Goal: Transaction & Acquisition: Purchase product/service

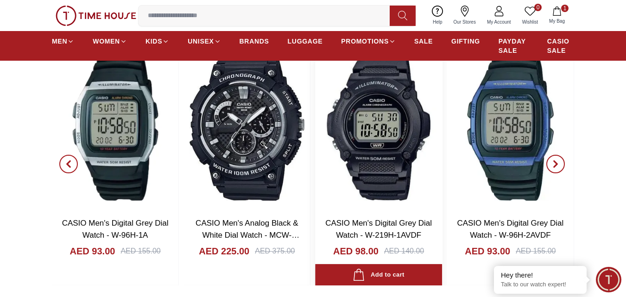
scroll to position [1461, 0]
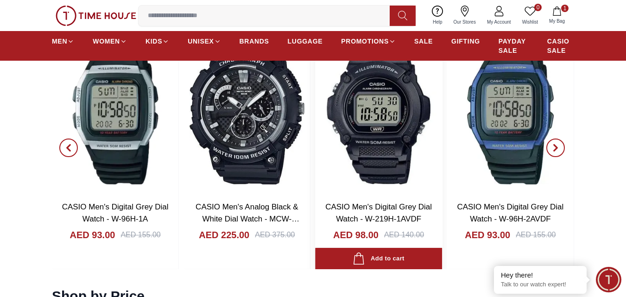
click at [373, 143] on img at bounding box center [378, 110] width 126 height 167
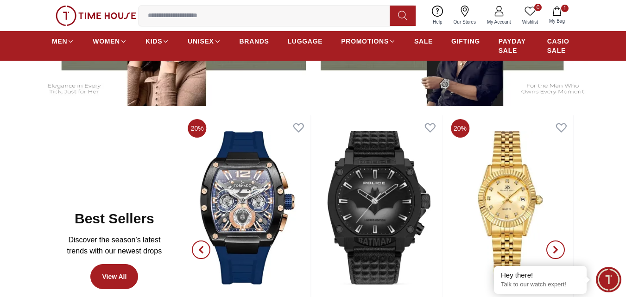
scroll to position [469, 0]
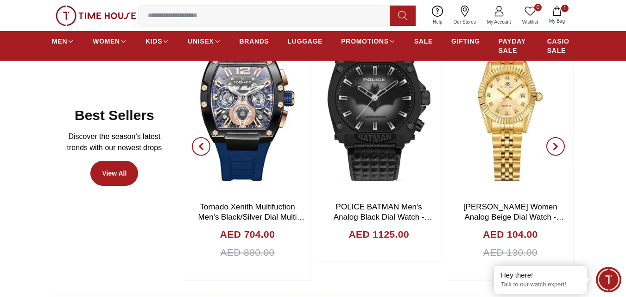
click at [556, 147] on icon "button" at bounding box center [555, 146] width 3 height 6
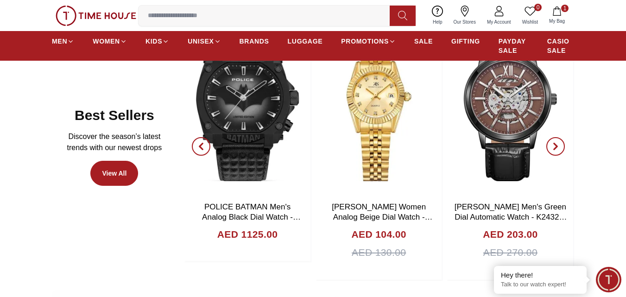
click at [556, 147] on icon "button" at bounding box center [555, 146] width 3 height 6
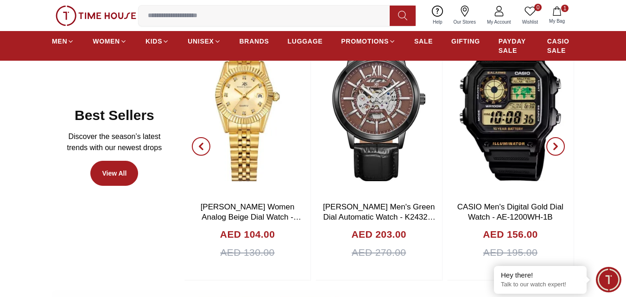
click at [556, 147] on icon "button" at bounding box center [555, 146] width 3 height 6
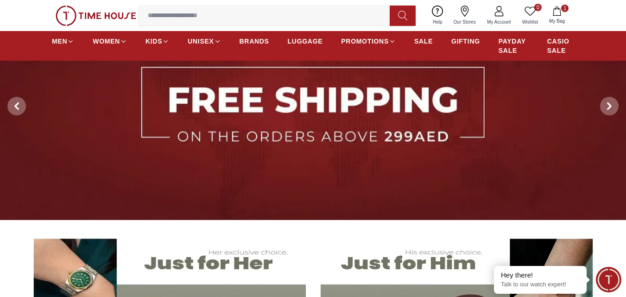
scroll to position [79, 0]
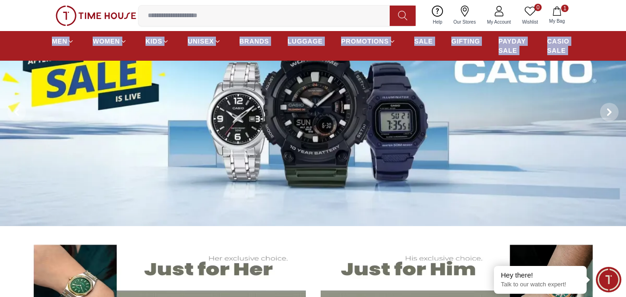
drag, startPoint x: 625, startPoint y: 24, endPoint x: 630, endPoint y: 44, distance: 20.7
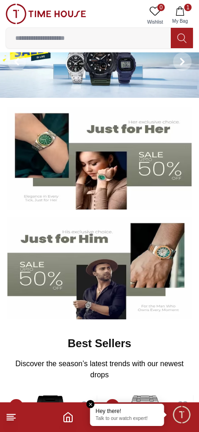
scroll to position [37, 0]
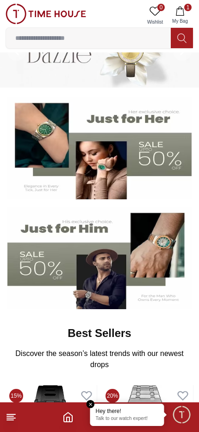
click at [11, 289] on line at bounding box center [10, 419] width 6 height 0
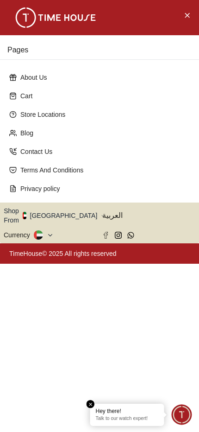
click at [89, 289] on div "Pages About Us Cart Store Locations Blog Contact Us Terms And Conditions Privac…" at bounding box center [99, 216] width 199 height 432
click at [188, 13] on icon "Close Menu" at bounding box center [186, 15] width 7 height 12
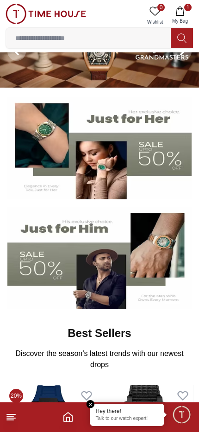
click at [89, 289] on em "Close tooltip" at bounding box center [91, 404] width 8 height 8
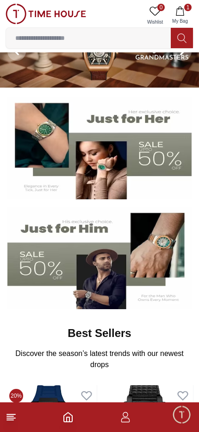
click at [10, 289] on line at bounding box center [10, 419] width 6 height 0
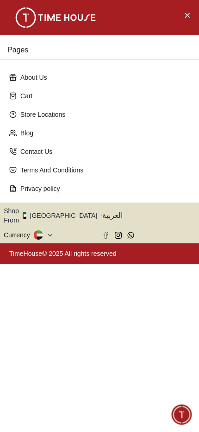
click at [21, 49] on h3 "Pages" at bounding box center [99, 50] width 199 height 19
click at [187, 15] on icon "Close Menu" at bounding box center [187, 15] width 4 height 4
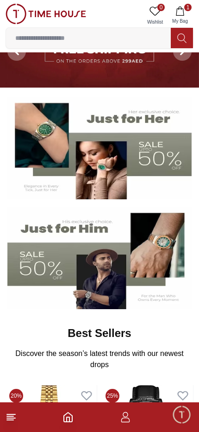
scroll to position [0, 0]
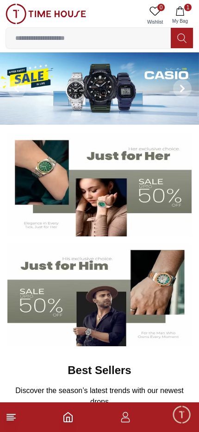
click at [11, 289] on icon at bounding box center [11, 416] width 11 height 11
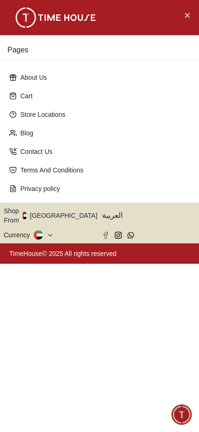
click at [11, 289] on div "Pages About Us Cart Store Locations Blog Contact Us Terms And Conditions Privac…" at bounding box center [99, 216] width 199 height 432
click at [182, 15] on button "Close Menu" at bounding box center [187, 14] width 15 height 15
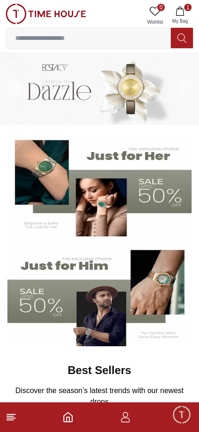
click at [10, 289] on line at bounding box center [10, 419] width 6 height 0
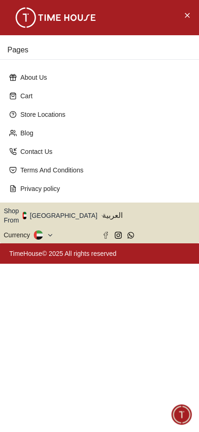
click at [75, 52] on h3 "Pages" at bounding box center [99, 50] width 199 height 19
click at [32, 48] on h3 "Pages" at bounding box center [99, 50] width 199 height 19
click at [18, 50] on h3 "Pages" at bounding box center [99, 50] width 199 height 19
click at [187, 15] on icon "Close Menu" at bounding box center [187, 15] width 4 height 4
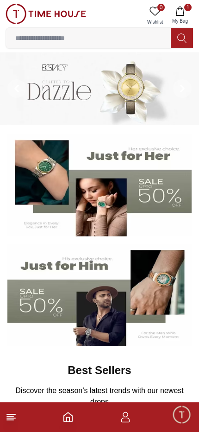
click at [181, 87] on icon at bounding box center [182, 88] width 7 height 7
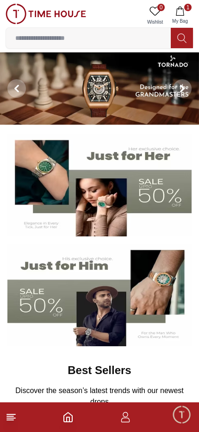
click at [143, 204] on img at bounding box center [99, 185] width 184 height 102
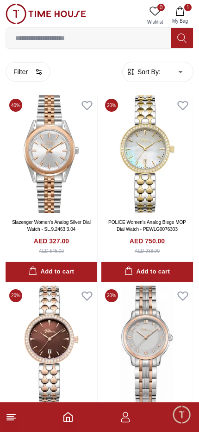
click at [9, 289] on line at bounding box center [11, 414] width 8 height 0
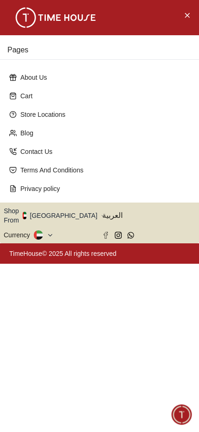
click at [44, 51] on h3 "Pages" at bounding box center [99, 50] width 199 height 19
click at [189, 15] on icon "Close Menu" at bounding box center [186, 15] width 7 height 12
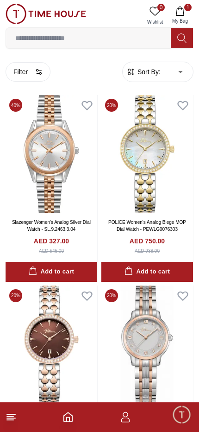
click at [10, 289] on line at bounding box center [10, 416] width 6 height 0
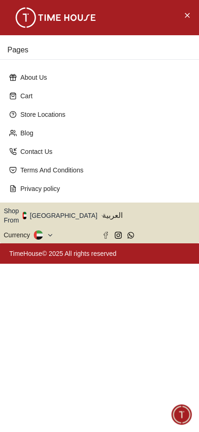
click at [187, 15] on icon "Close Menu" at bounding box center [187, 15] width 4 height 4
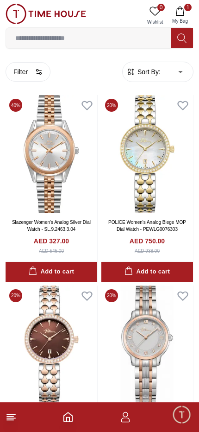
scroll to position [3, 0]
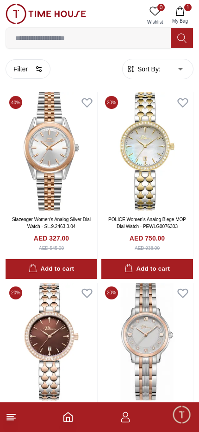
click at [72, 289] on icon "Home" at bounding box center [68, 416] width 11 height 11
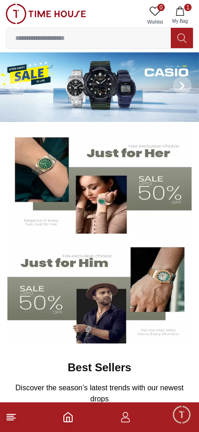
click at [10, 289] on line at bounding box center [10, 419] width 6 height 0
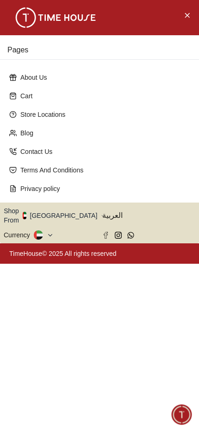
click at [7, 43] on h3 "Pages" at bounding box center [99, 50] width 199 height 19
click at [11, 46] on h3 "Pages" at bounding box center [99, 50] width 199 height 19
